Goal: Understand process/instructions: Learn about a topic

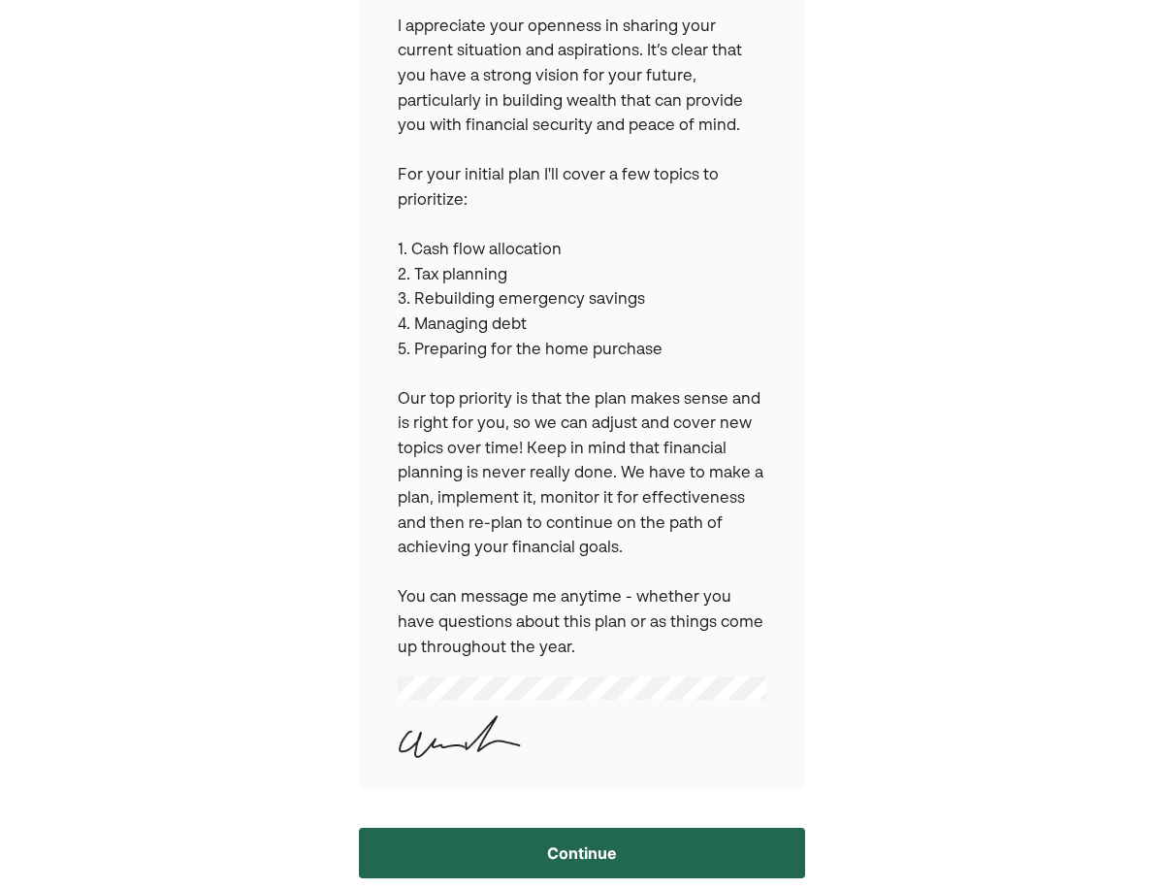
scroll to position [357, 0]
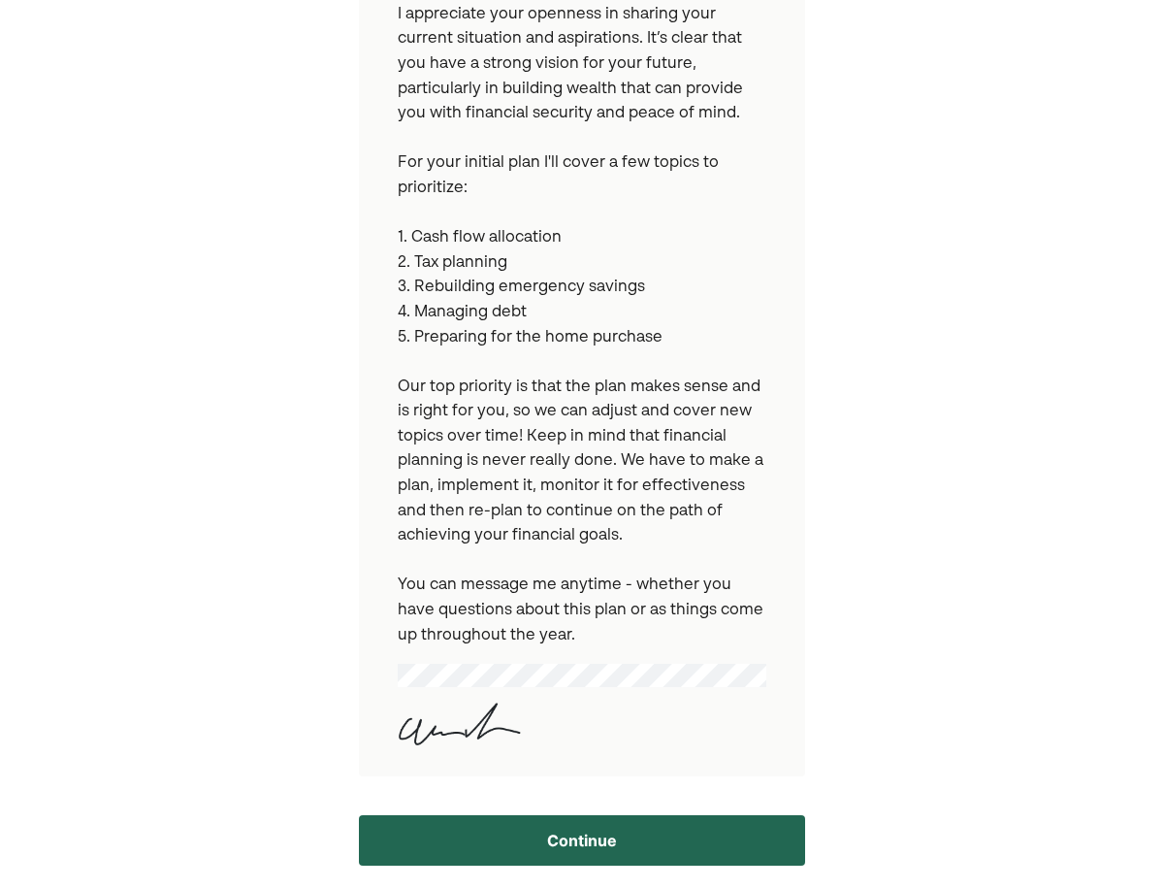
click at [532, 851] on button "Continue" at bounding box center [582, 840] width 447 height 50
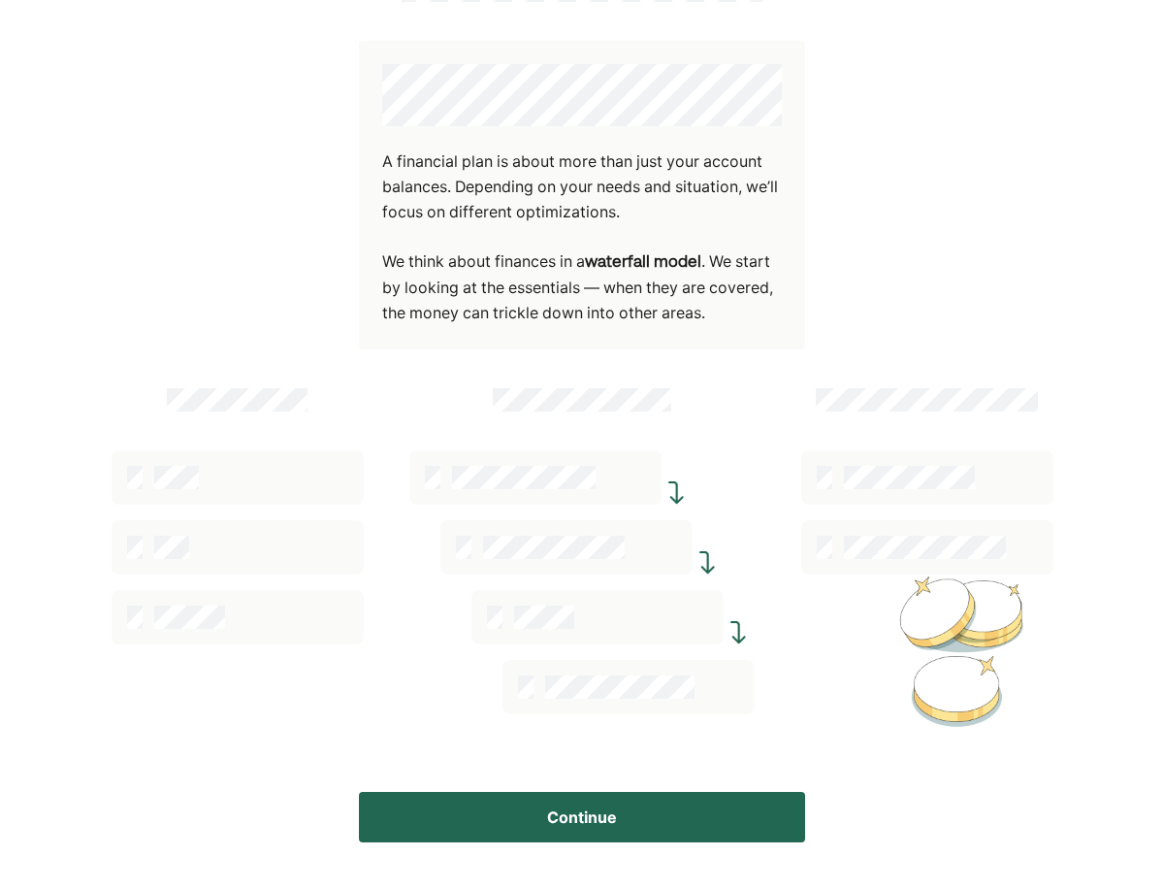
scroll to position [147, 0]
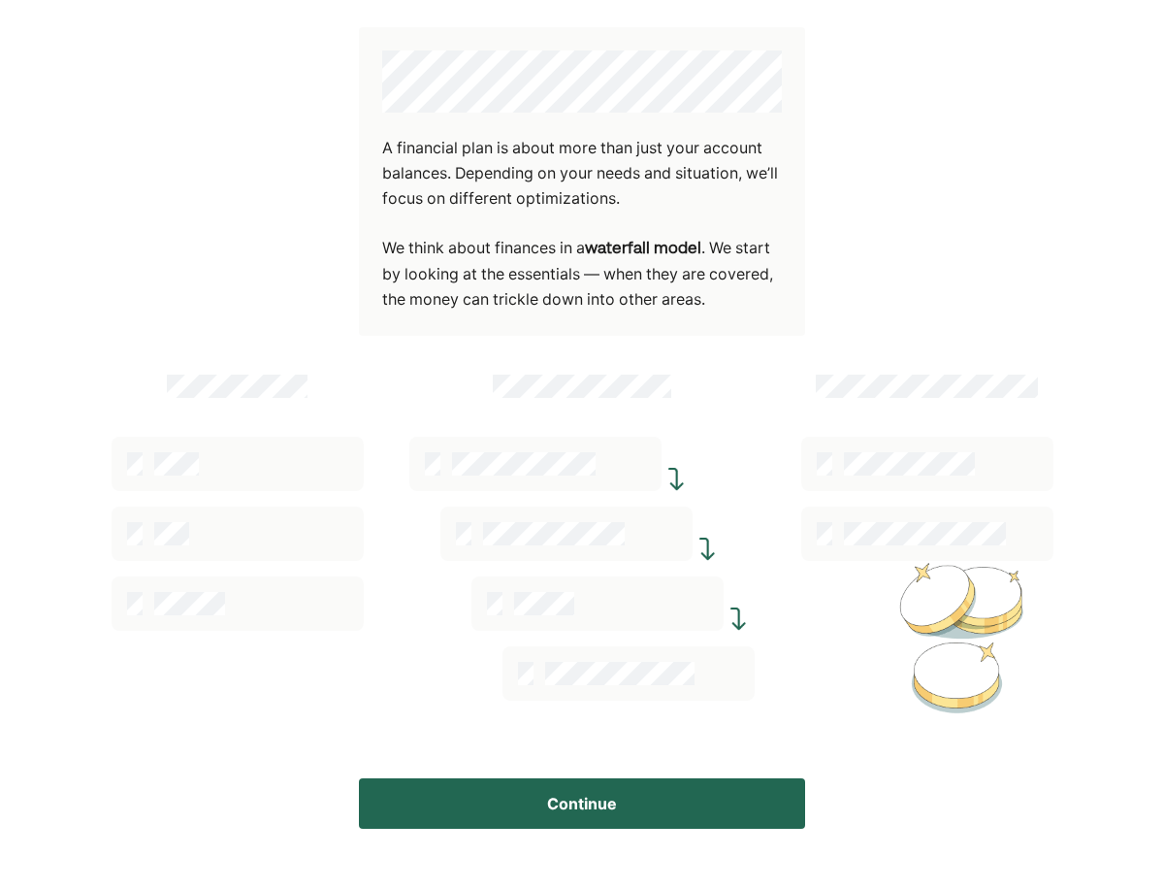
click at [609, 820] on button "Continue" at bounding box center [582, 803] width 447 height 50
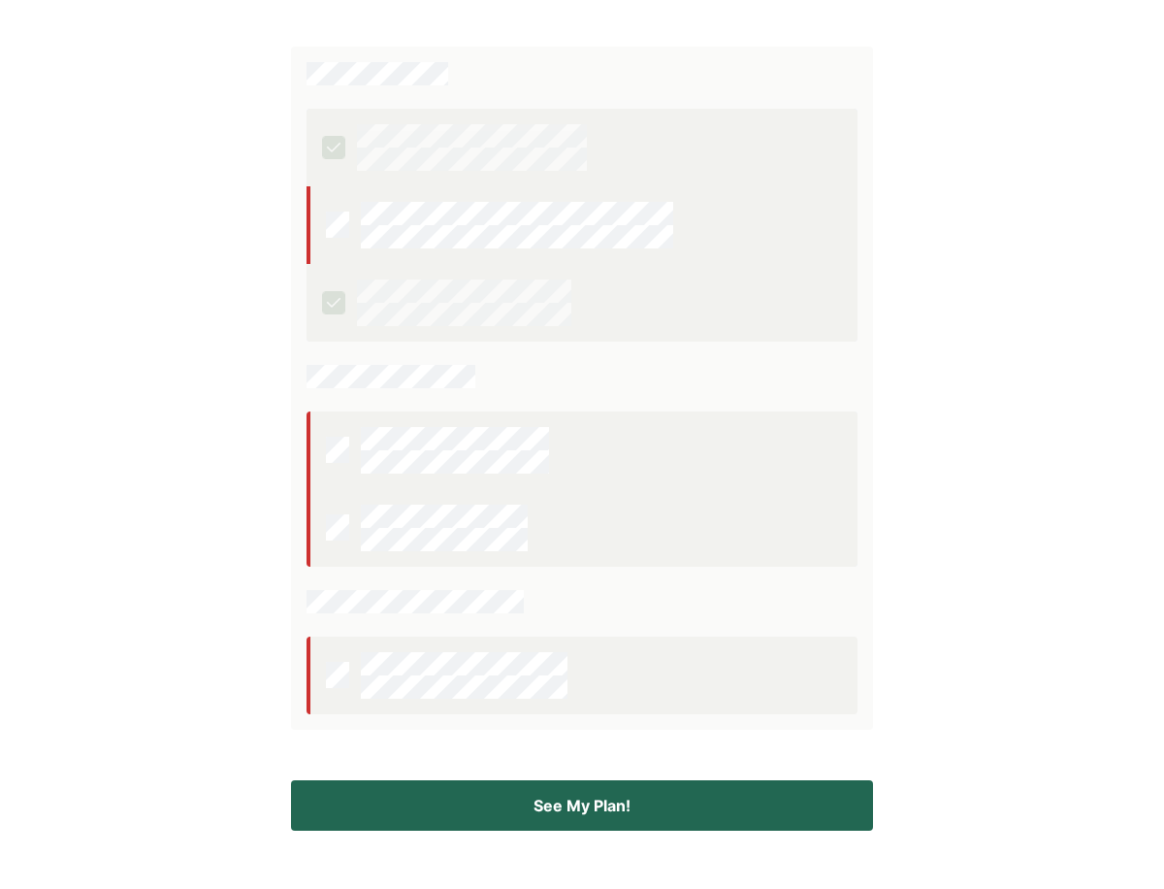
scroll to position [367, 0]
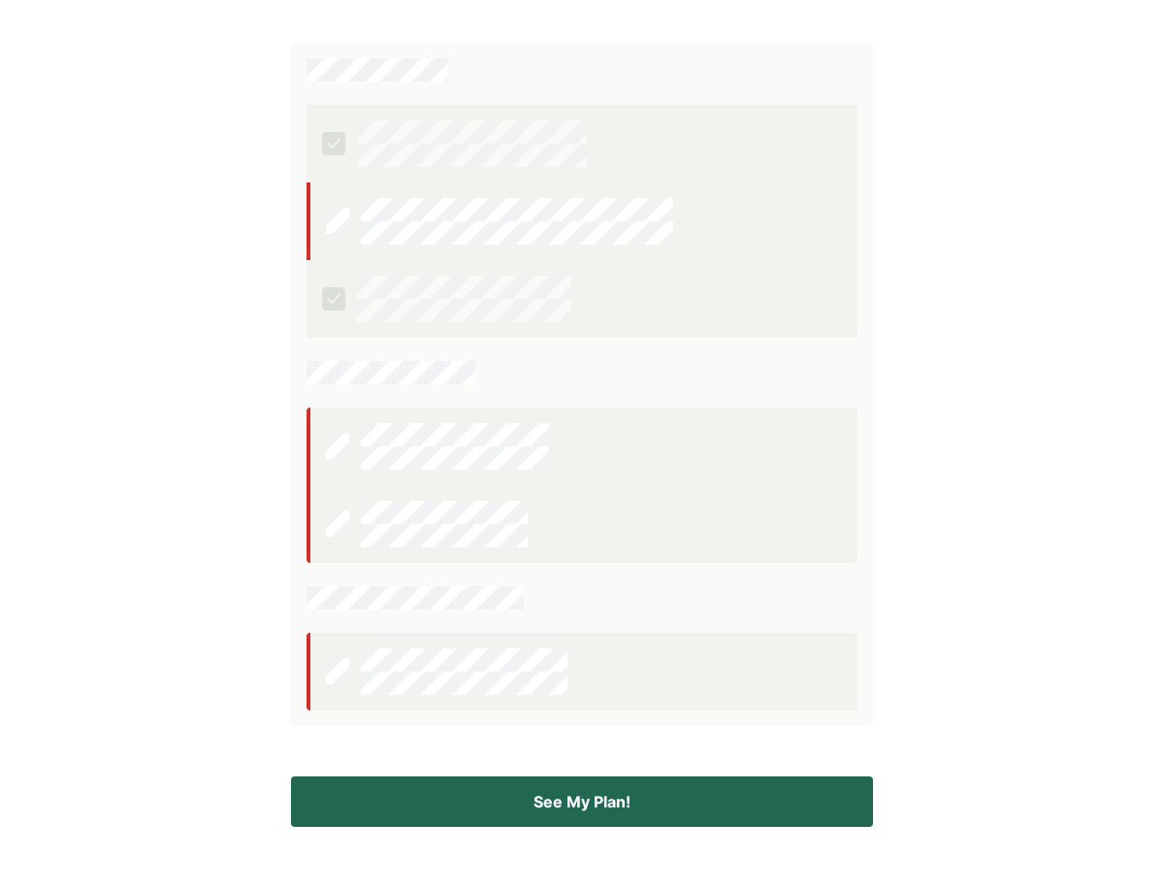
click at [591, 811] on button "See My Plan!" at bounding box center [582, 801] width 582 height 50
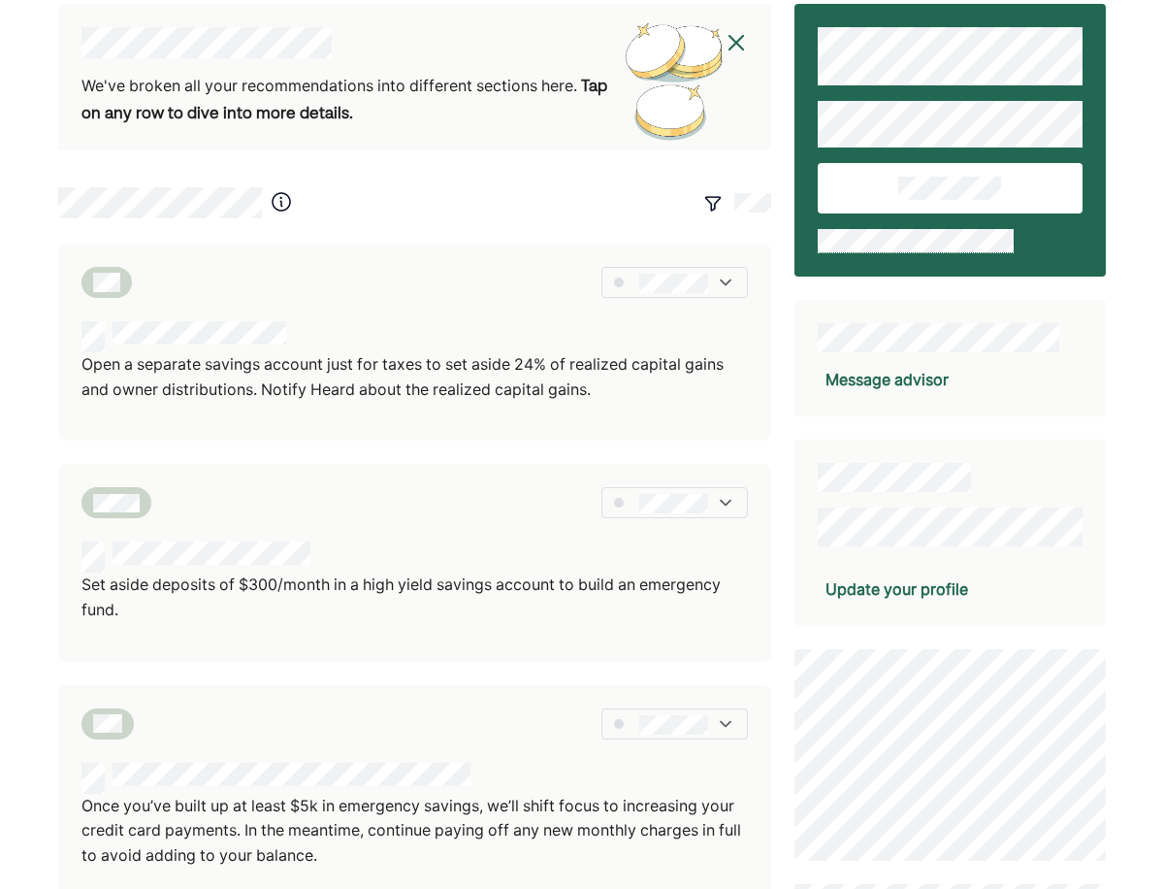
scroll to position [0, 0]
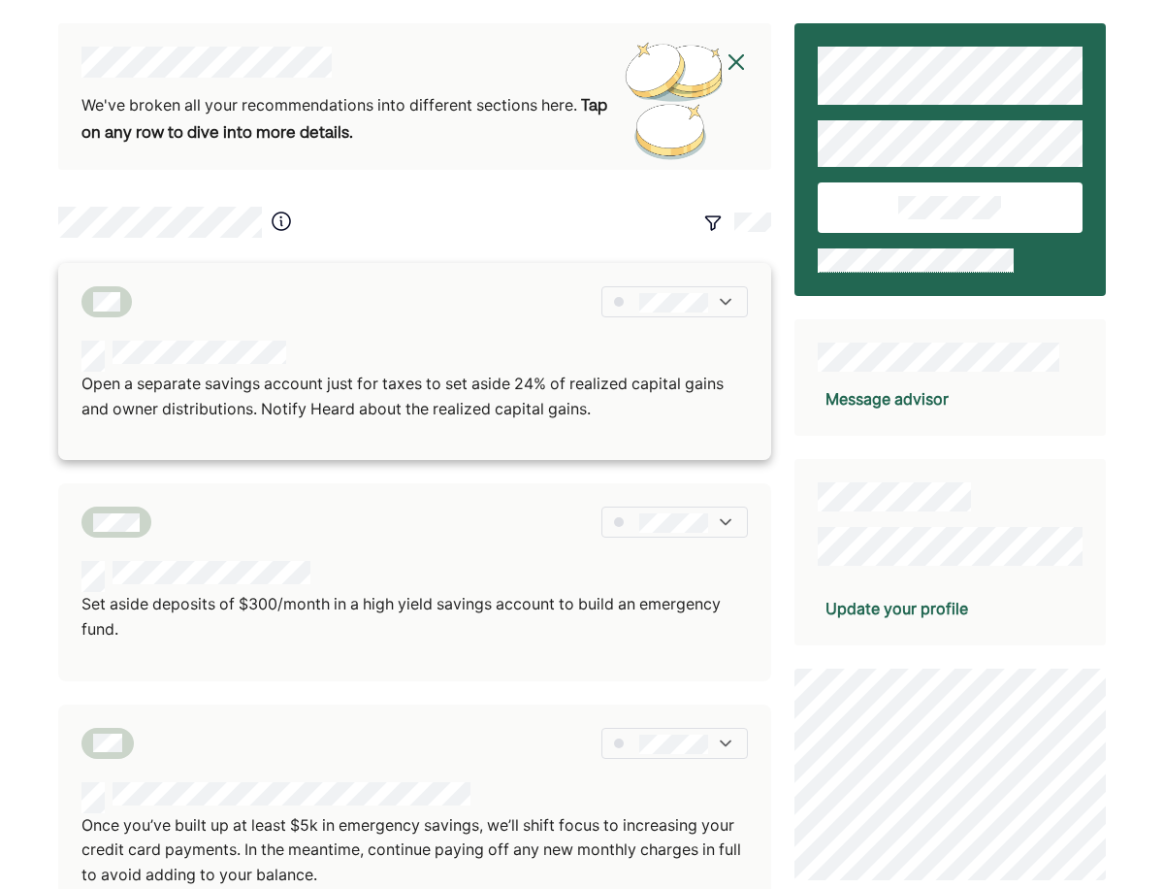
click at [573, 335] on div "Open a separate savings account just for taxes to set aside 24% of realized cap…" at bounding box center [414, 361] width 713 height 197
